Goal: Use online tool/utility: Utilize a website feature to perform a specific function

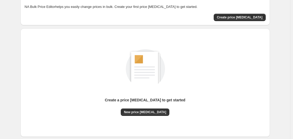
scroll to position [53, 0]
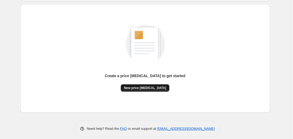
click at [139, 88] on span "New price [MEDICAL_DATA]" at bounding box center [145, 88] width 42 height 4
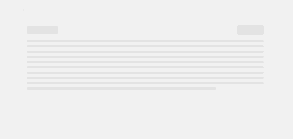
select select "percentage"
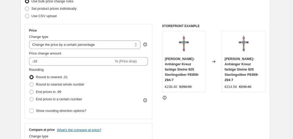
scroll to position [79, 0]
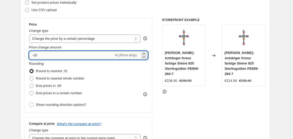
click at [88, 56] on input "-10" at bounding box center [71, 55] width 85 height 8
type input "-1"
type input "-35"
click at [111, 9] on div "Use CSV upload" at bounding box center [145, 9] width 241 height 7
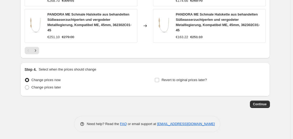
scroll to position [427, 0]
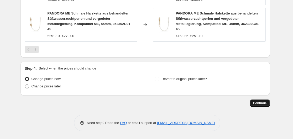
click at [264, 103] on span "Continue" at bounding box center [260, 103] width 14 height 4
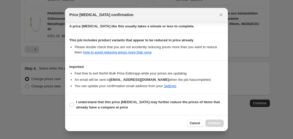
scroll to position [83, 0]
click at [171, 103] on b "I understand that this price [MEDICAL_DATA] may further reduce the prices of it…" at bounding box center [148, 104] width 144 height 9
click at [74, 103] on input "I understand that this price [MEDICAL_DATA] may further reduce the prices of it…" at bounding box center [72, 104] width 4 height 4
checkbox input "true"
click at [216, 123] on span "Confirm" at bounding box center [215, 123] width 12 height 4
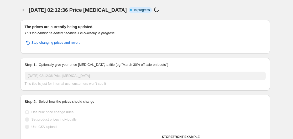
select select "percentage"
